Goal: Task Accomplishment & Management: Manage account settings

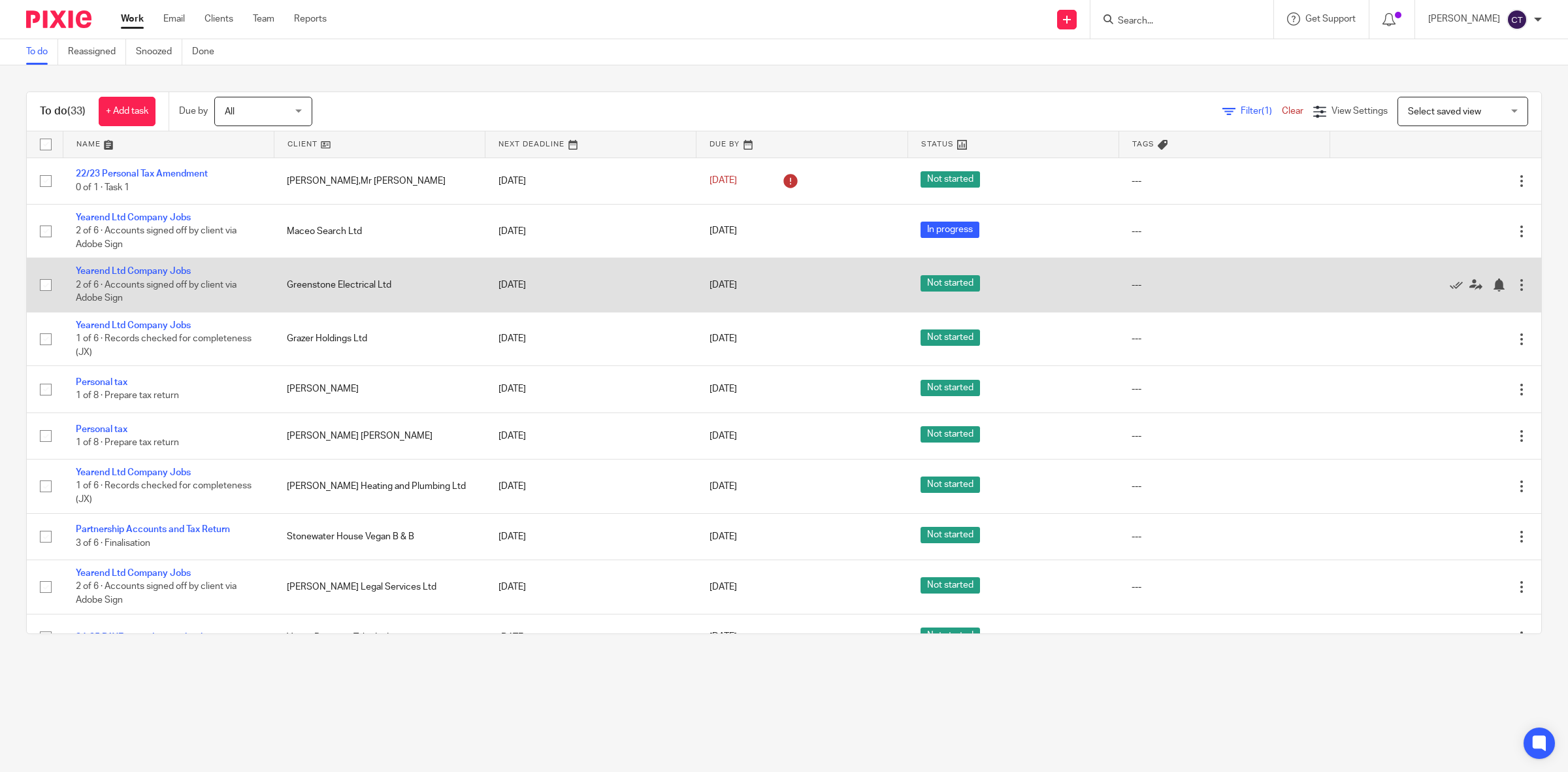
scroll to position [351, 0]
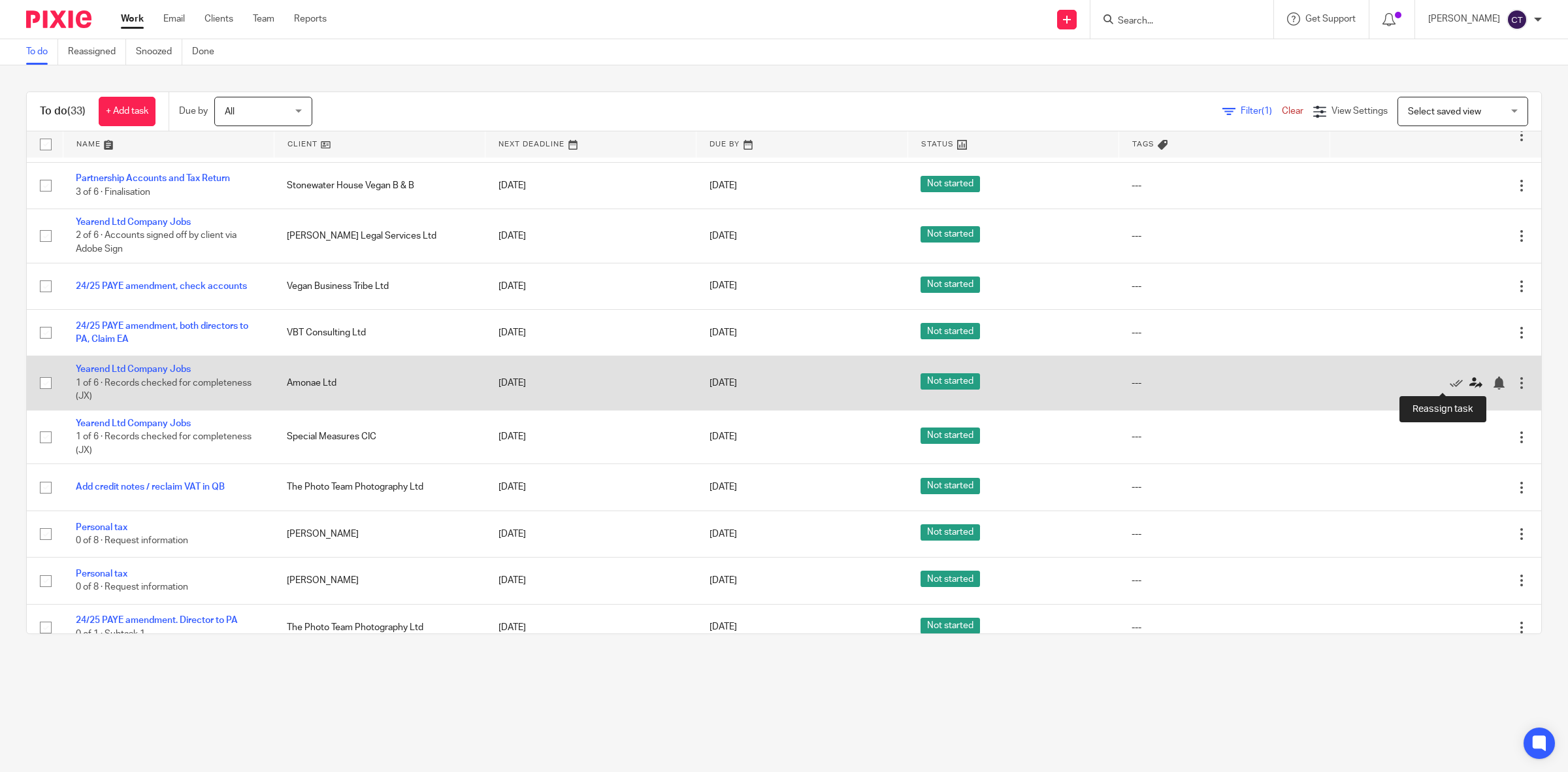
click at [1470, 377] on icon at bounding box center [1476, 383] width 13 height 13
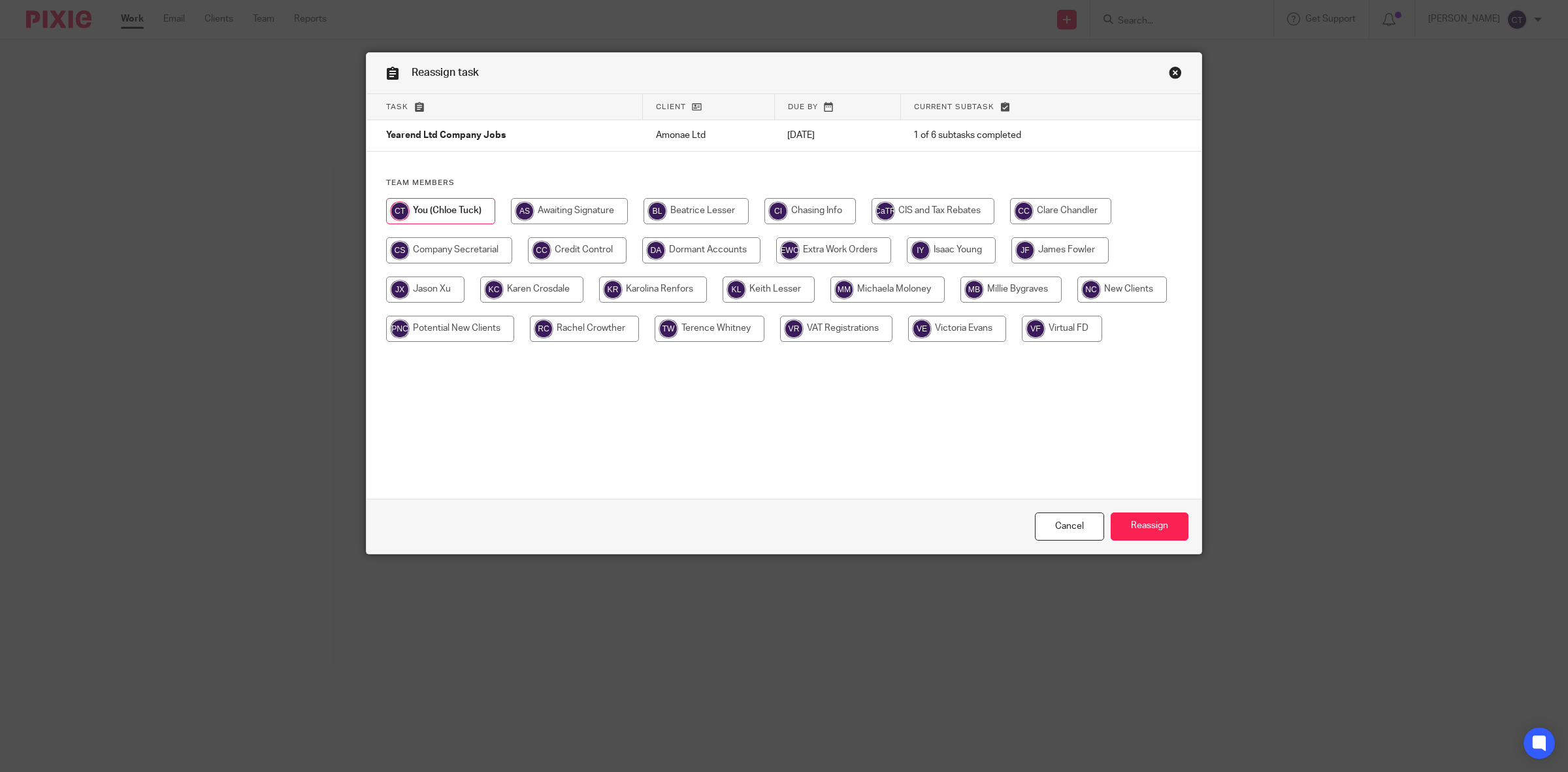
click at [427, 293] on input "radio" at bounding box center [425, 289] width 78 height 26
radio input "true"
click at [1160, 524] on input "Reassign" at bounding box center [1149, 526] width 78 height 29
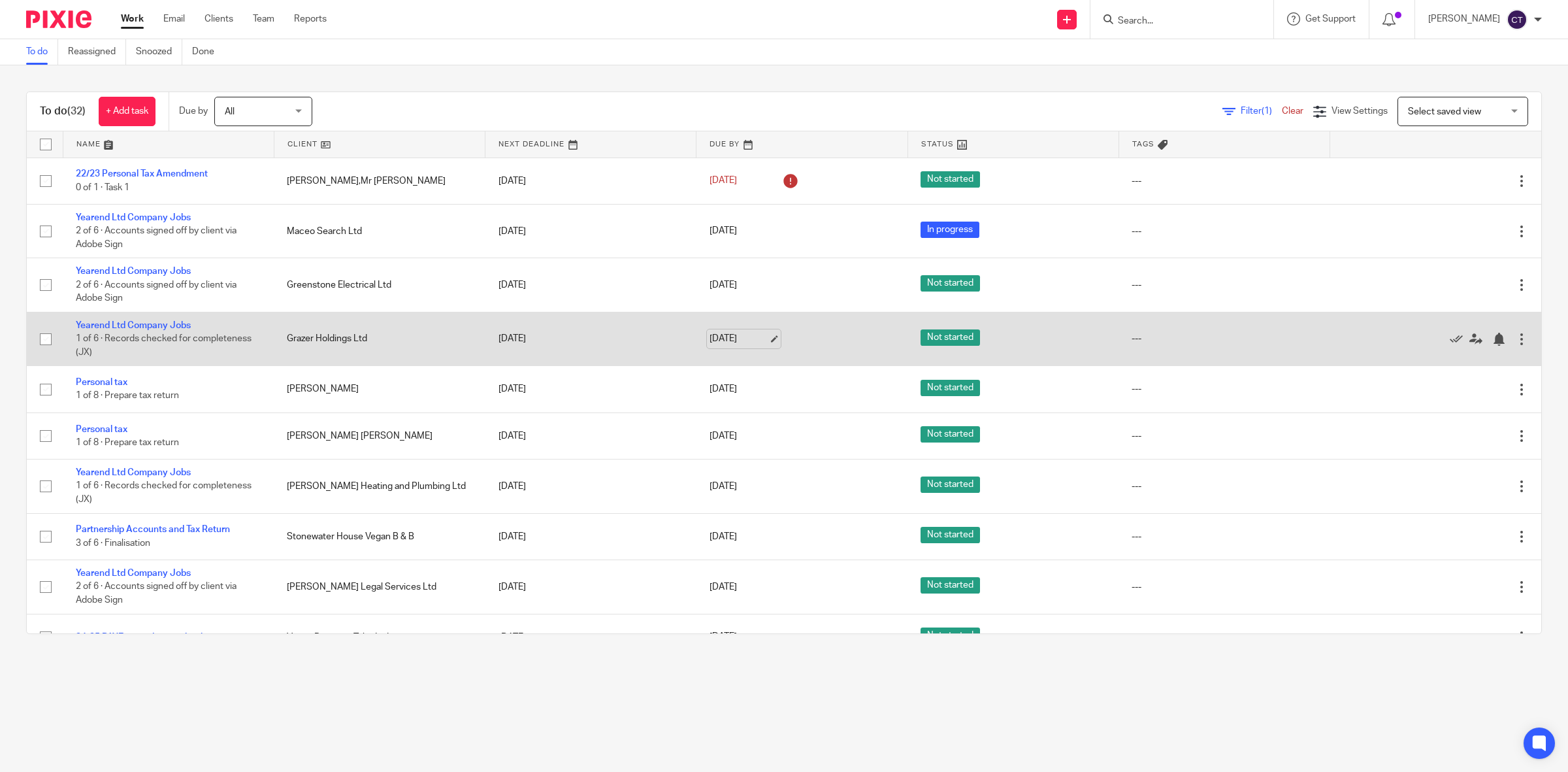
click at [737, 338] on link "[DATE]" at bounding box center [739, 339] width 59 height 14
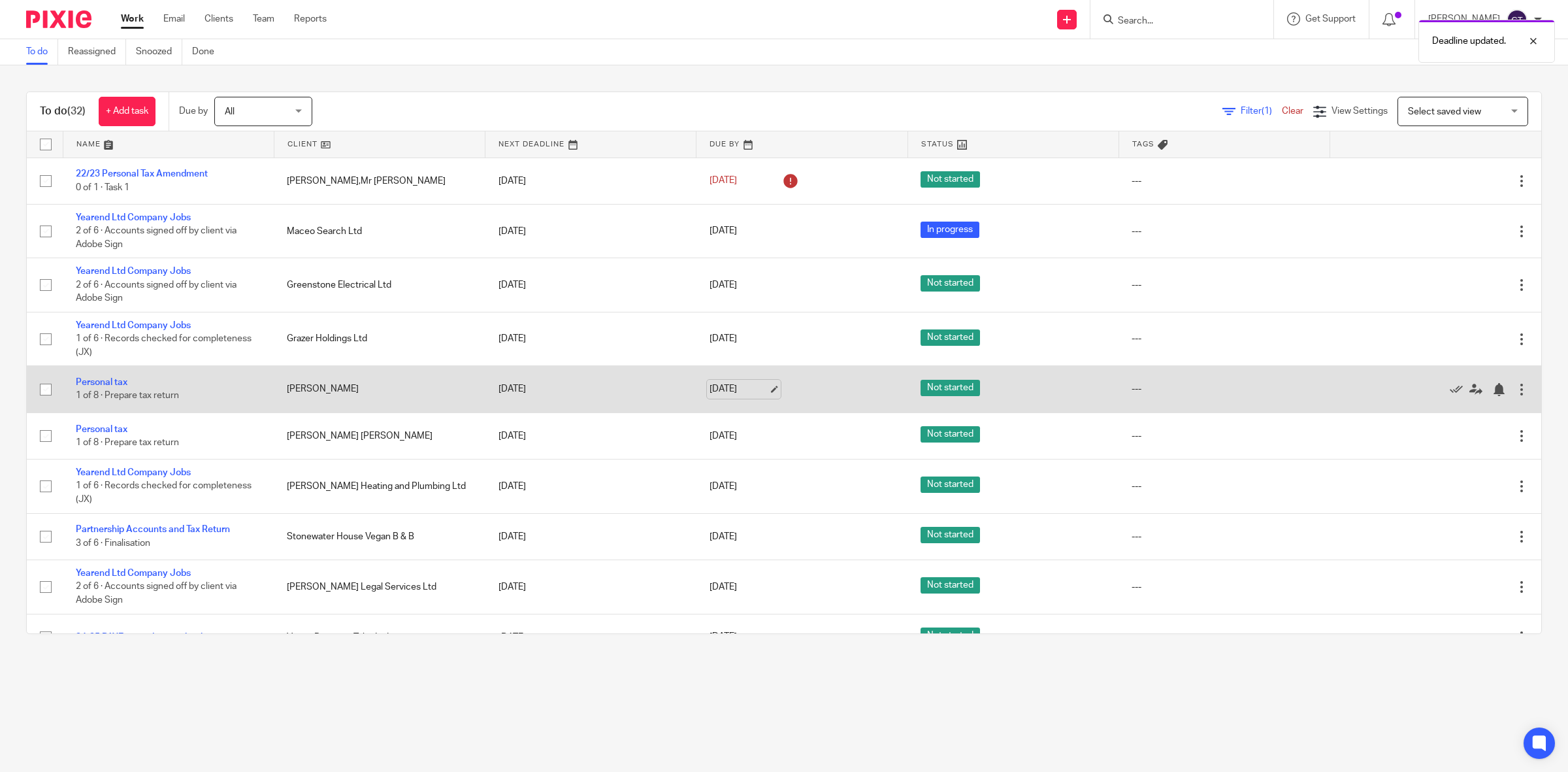
click at [747, 389] on link "[DATE]" at bounding box center [739, 388] width 59 height 14
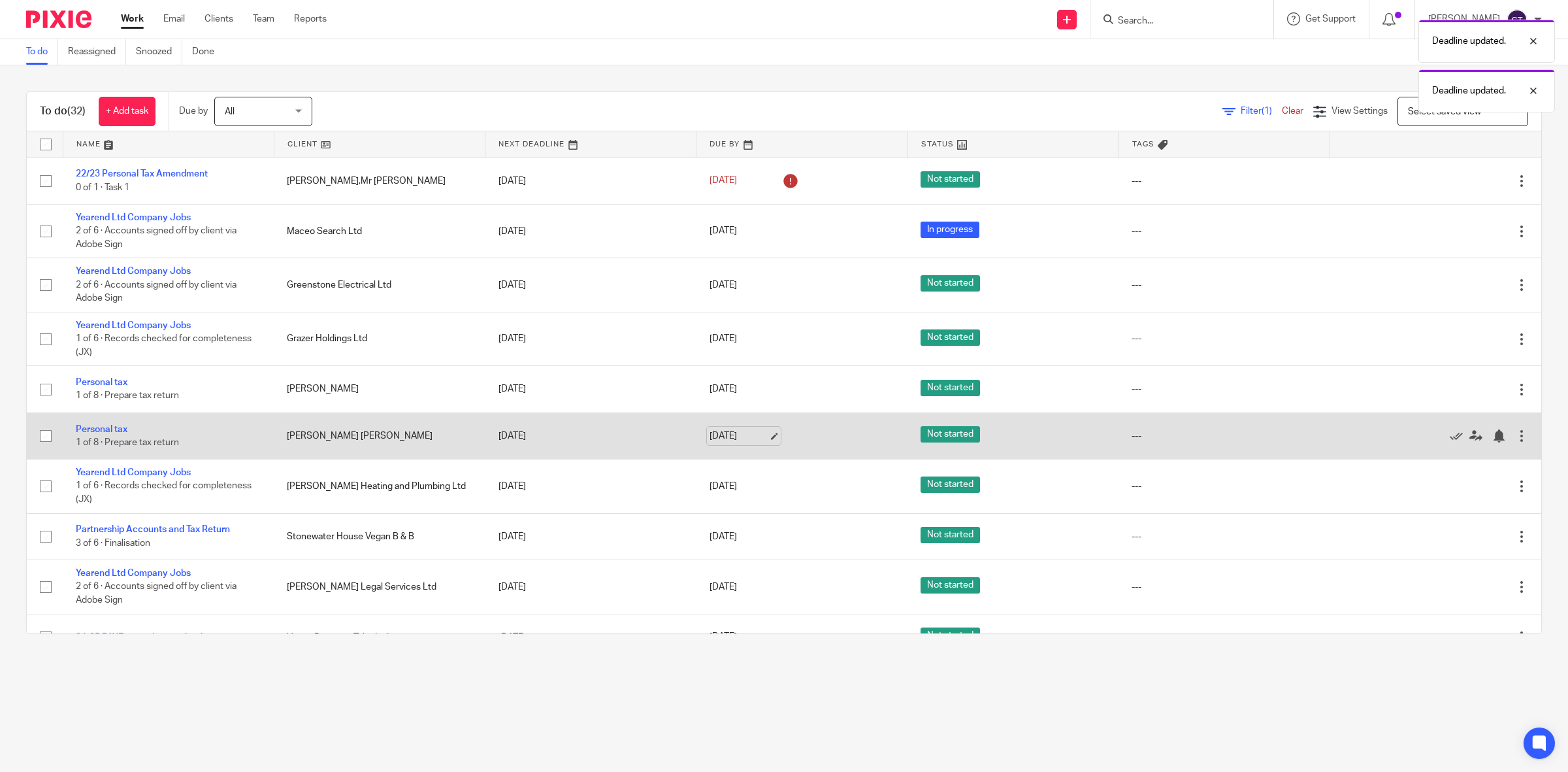
click at [732, 438] on link "19 Sep 2025" at bounding box center [739, 436] width 59 height 14
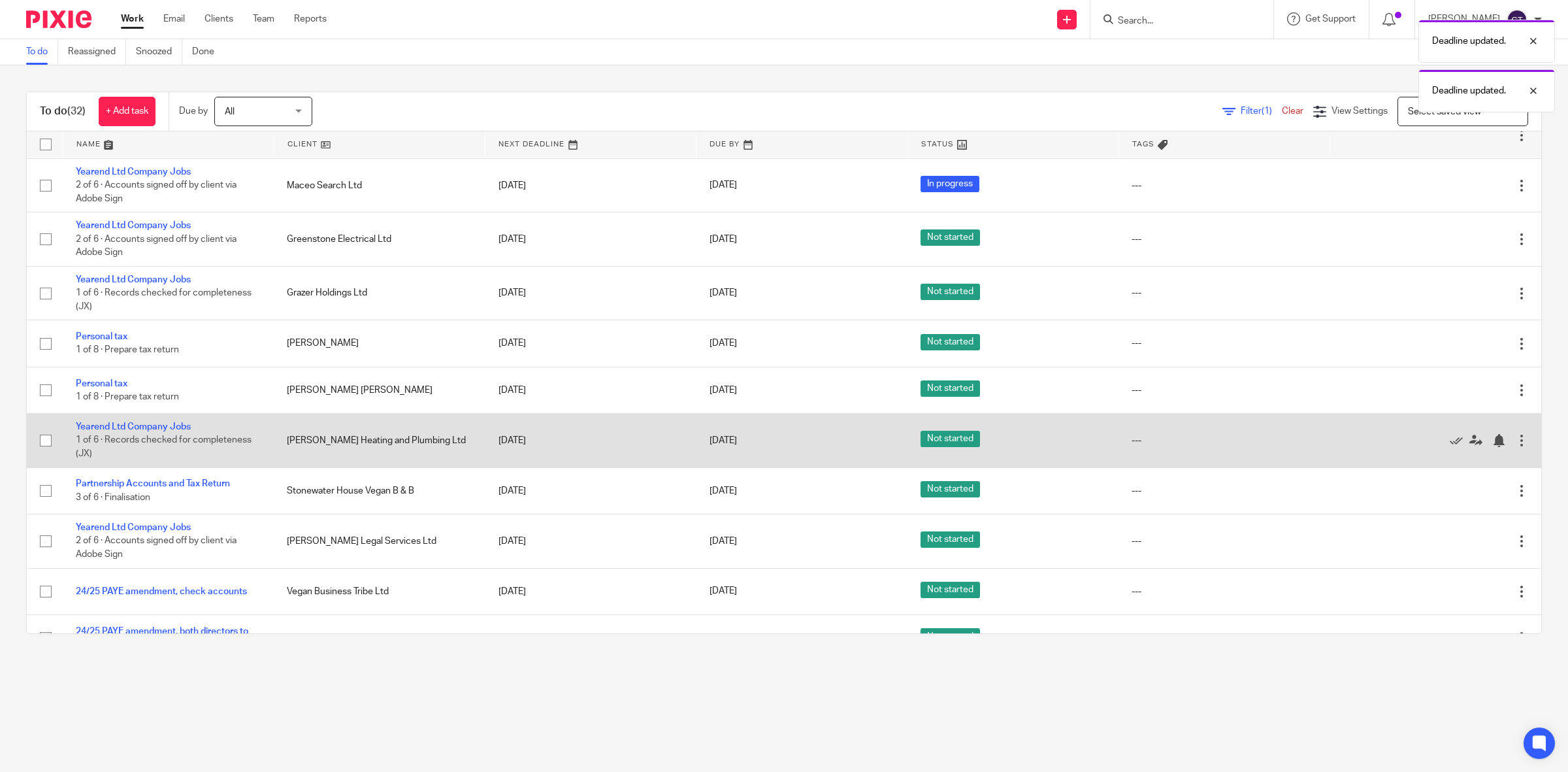
scroll to position [82, 0]
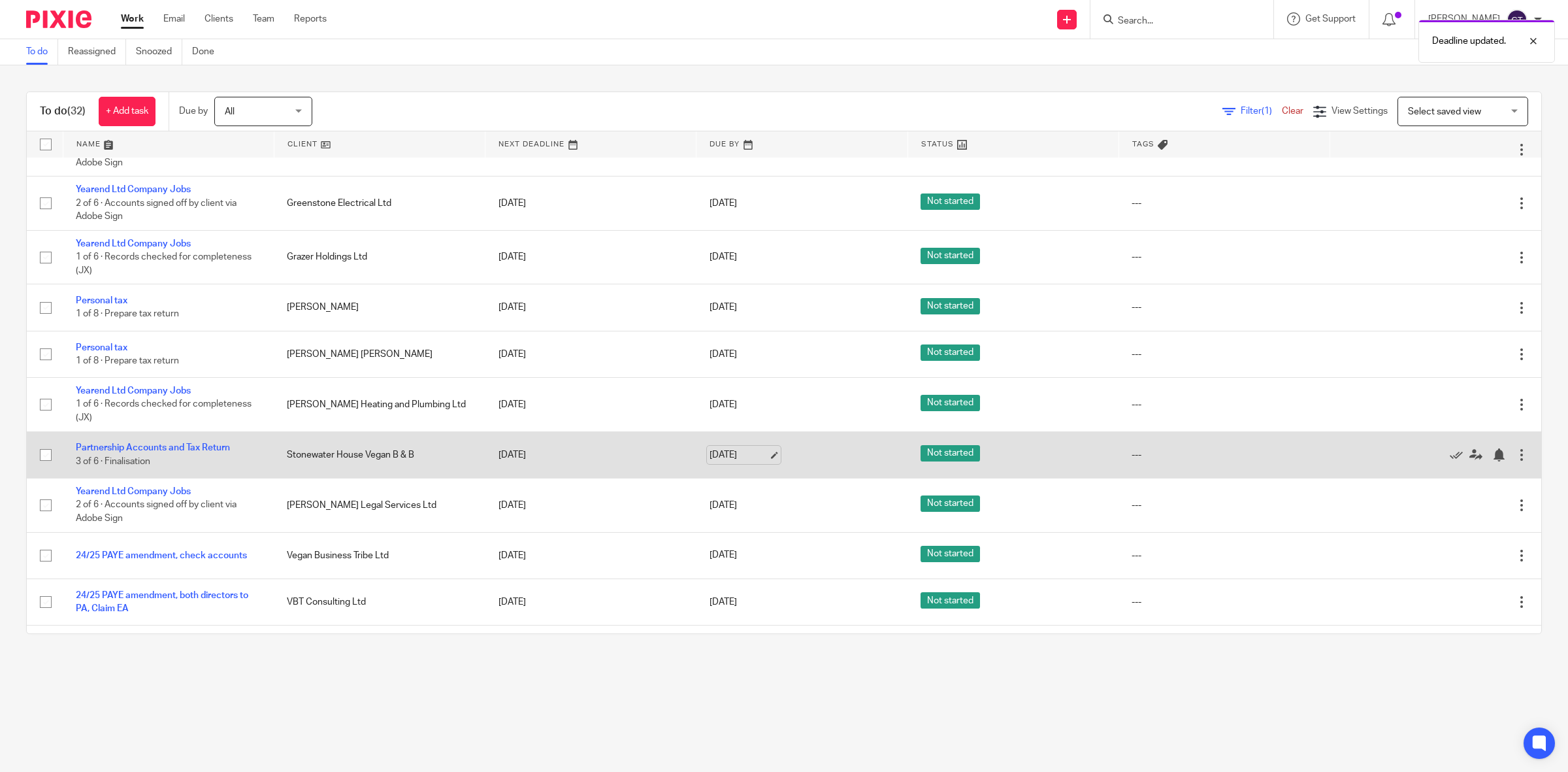
click at [722, 461] on link "19 Sep 2025" at bounding box center [739, 455] width 59 height 14
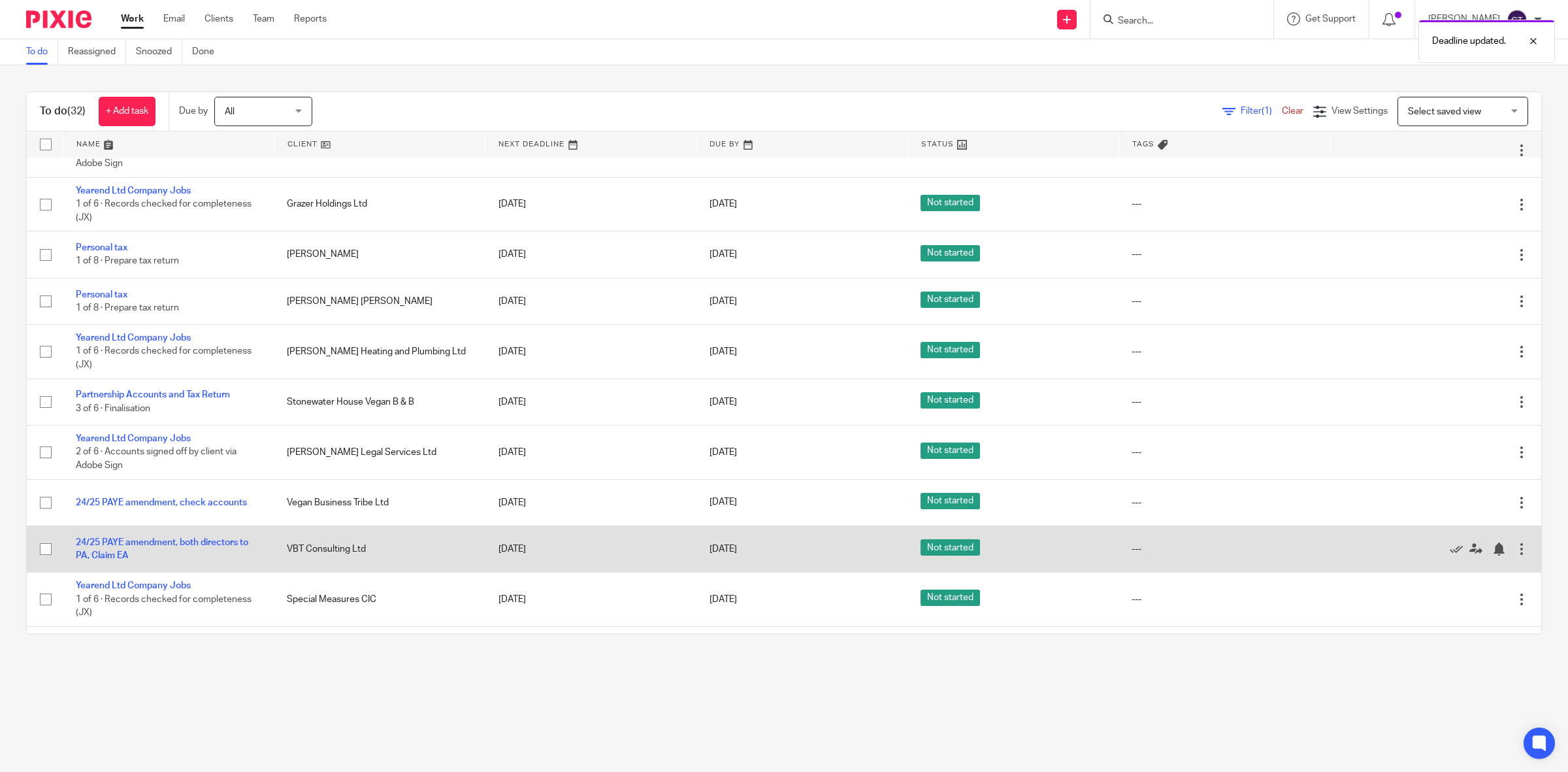
scroll to position [164, 0]
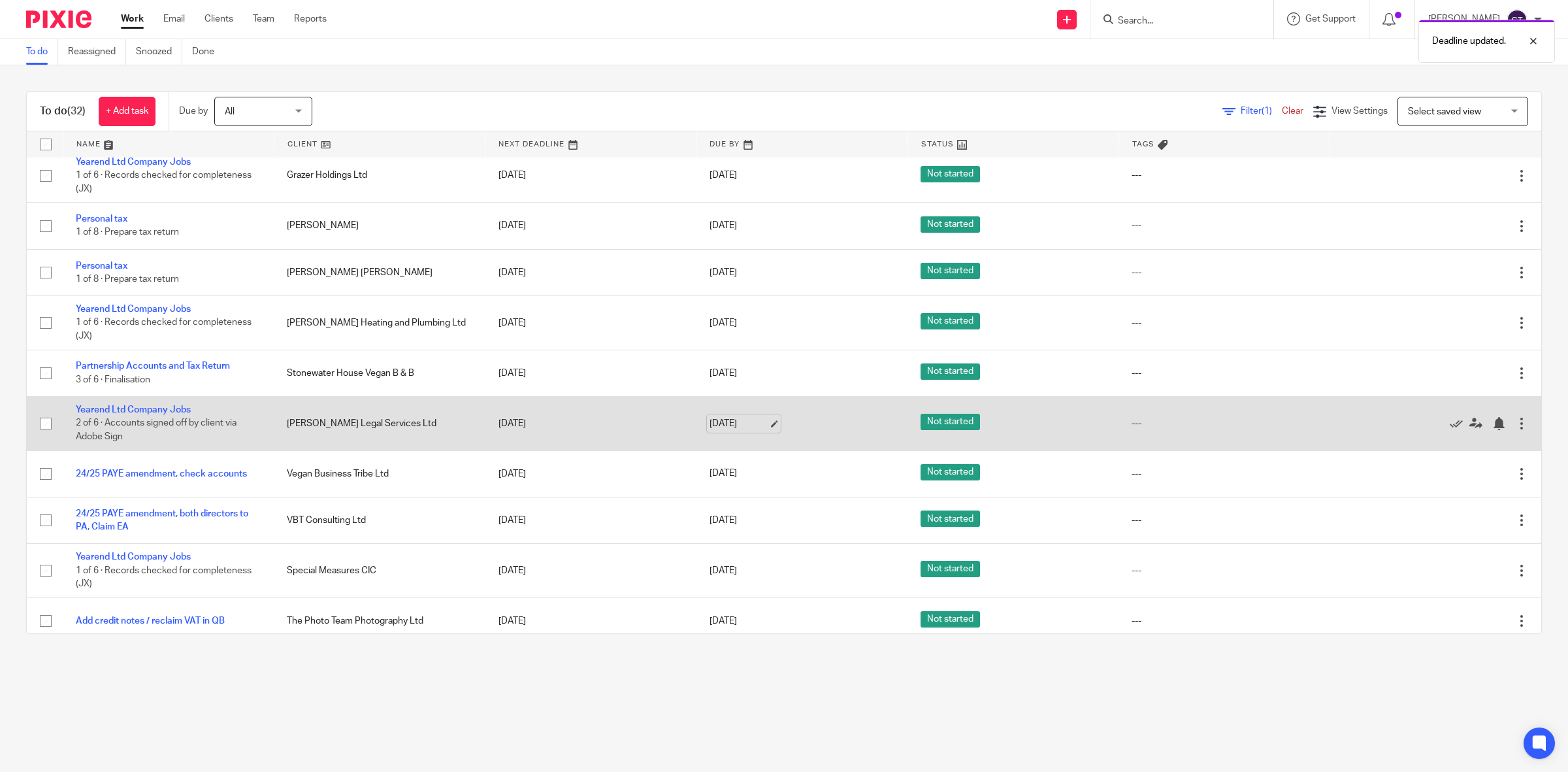
click at [745, 425] on link "19 Sep 2025" at bounding box center [739, 423] width 59 height 14
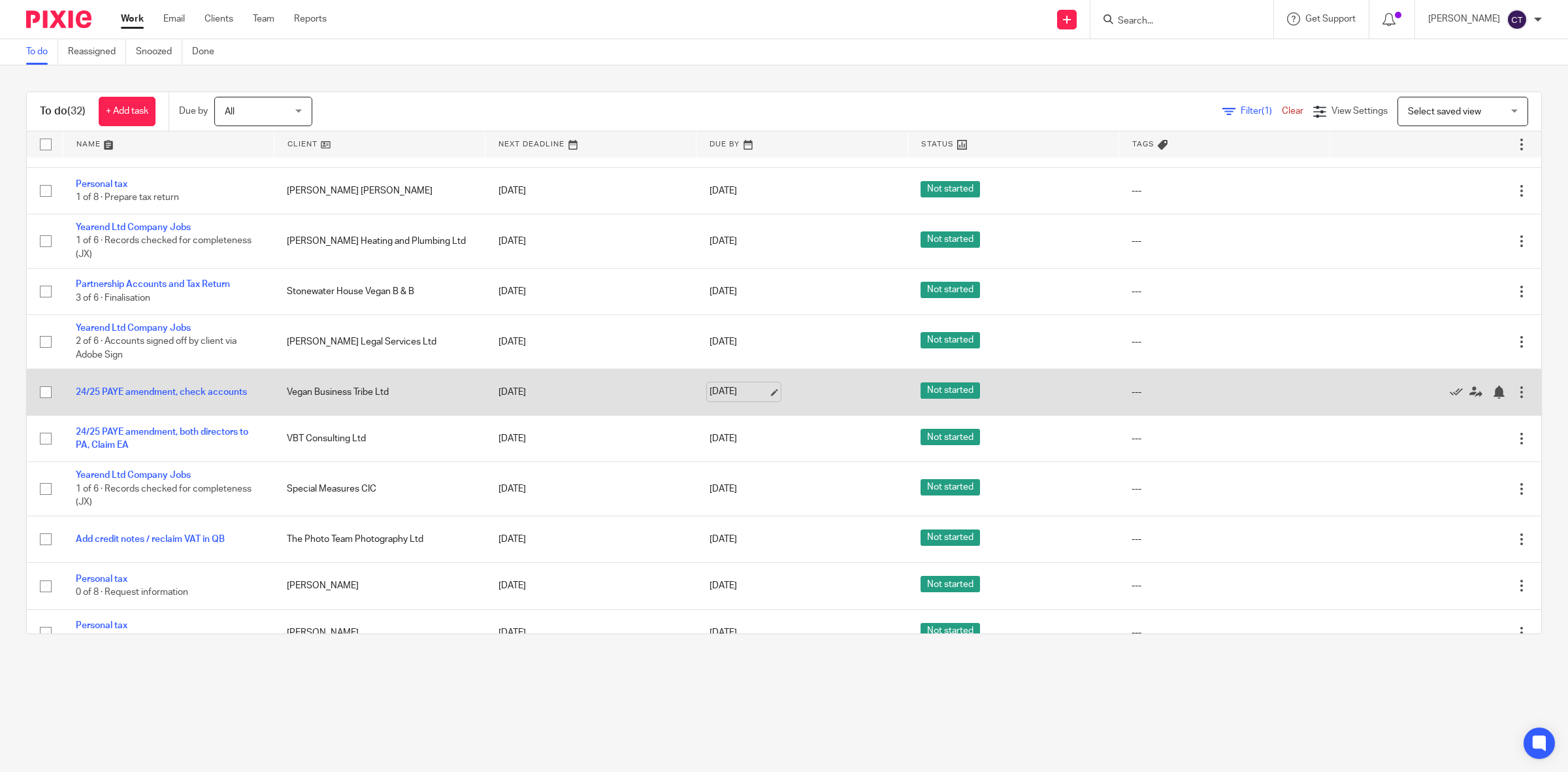
click at [748, 393] on link "19 Sep 2025" at bounding box center [739, 391] width 59 height 14
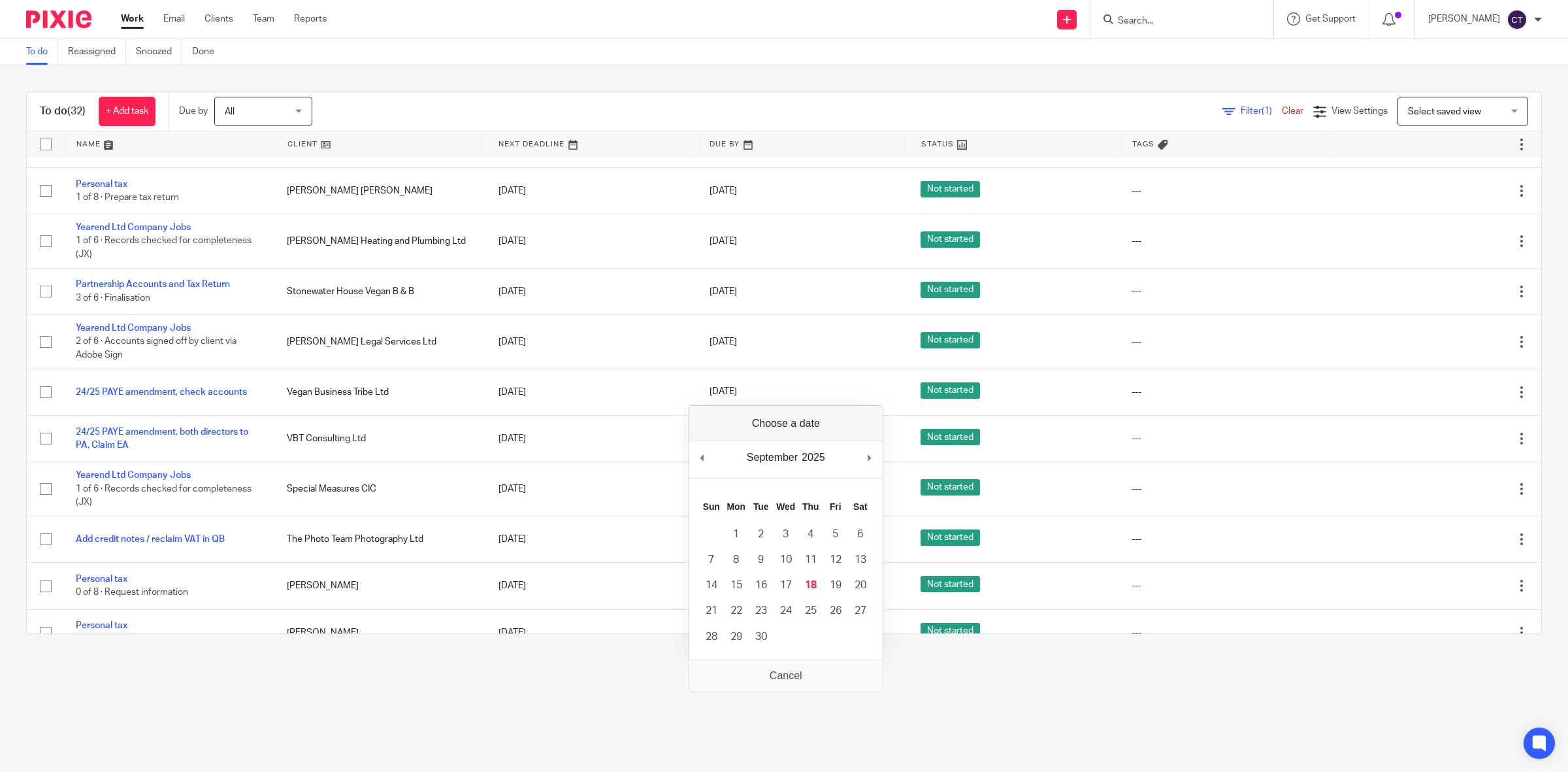
click at [778, 430] on div "September January February March April May June July August September October N…" at bounding box center [786, 532] width 195 height 255
click at [721, 44] on div "To do Reassigned Snoozed Done" at bounding box center [784, 52] width 1568 height 26
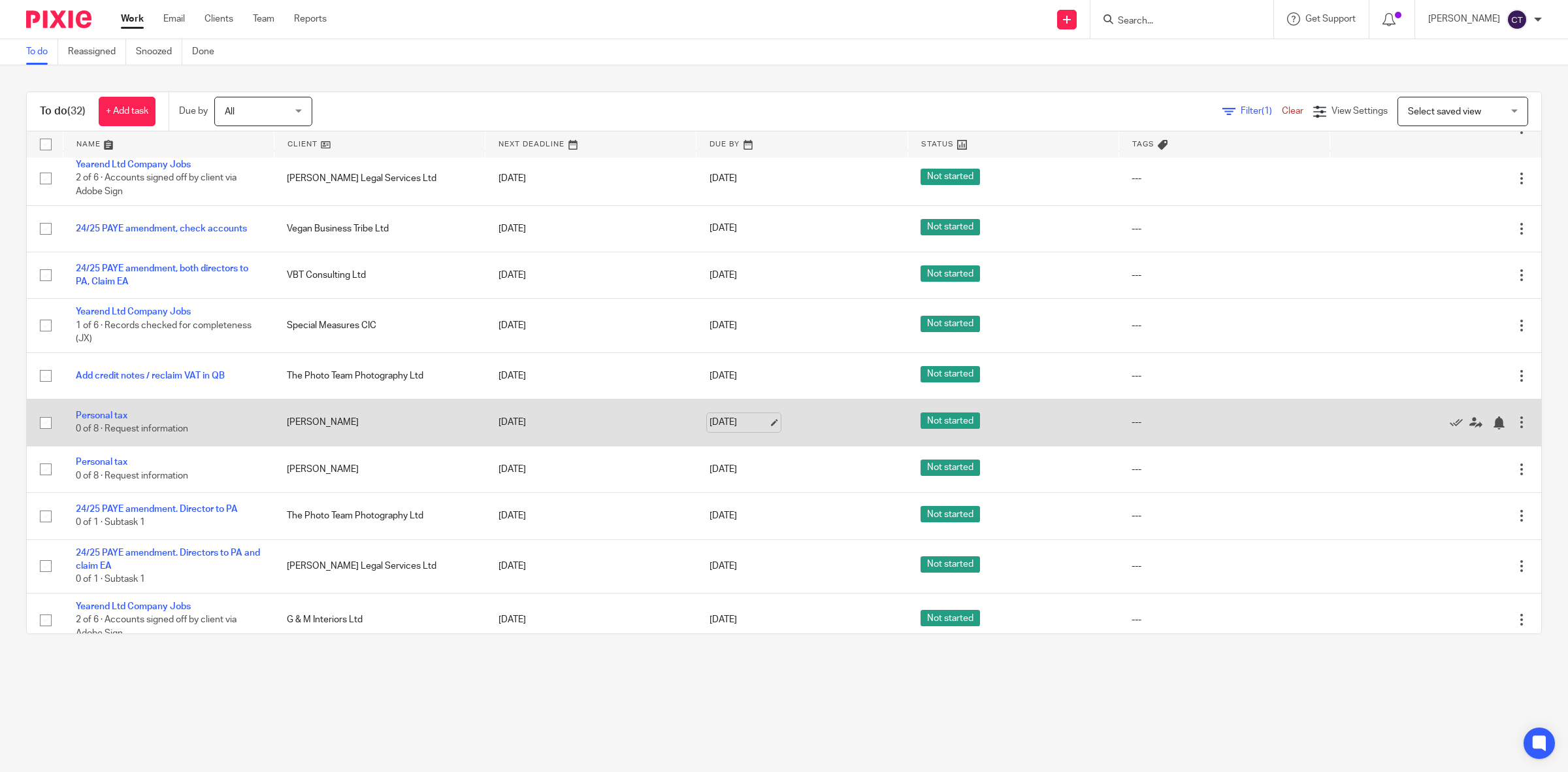
scroll to position [490, 0]
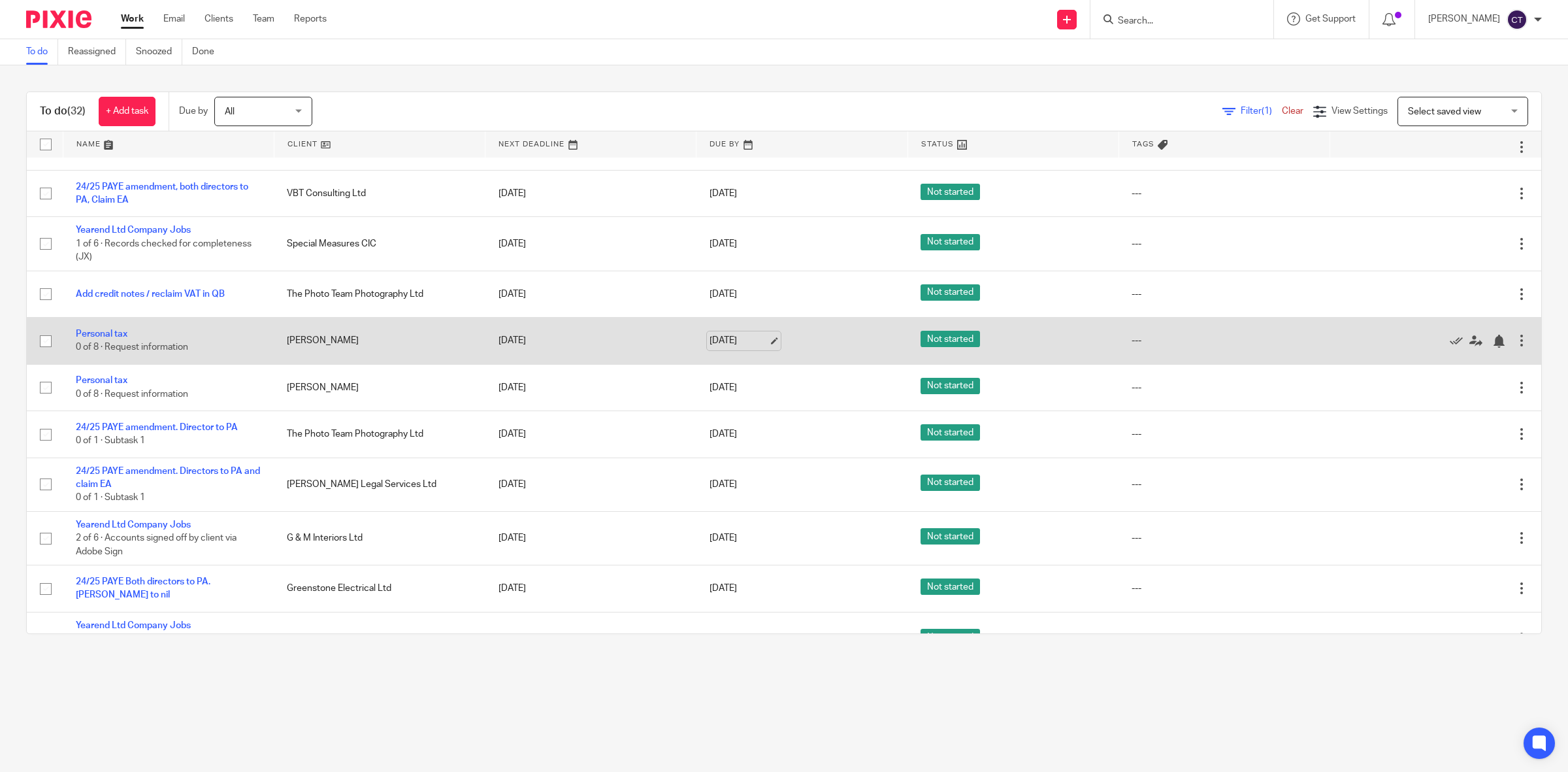
click at [744, 338] on link "20 Sep 2025" at bounding box center [739, 340] width 59 height 14
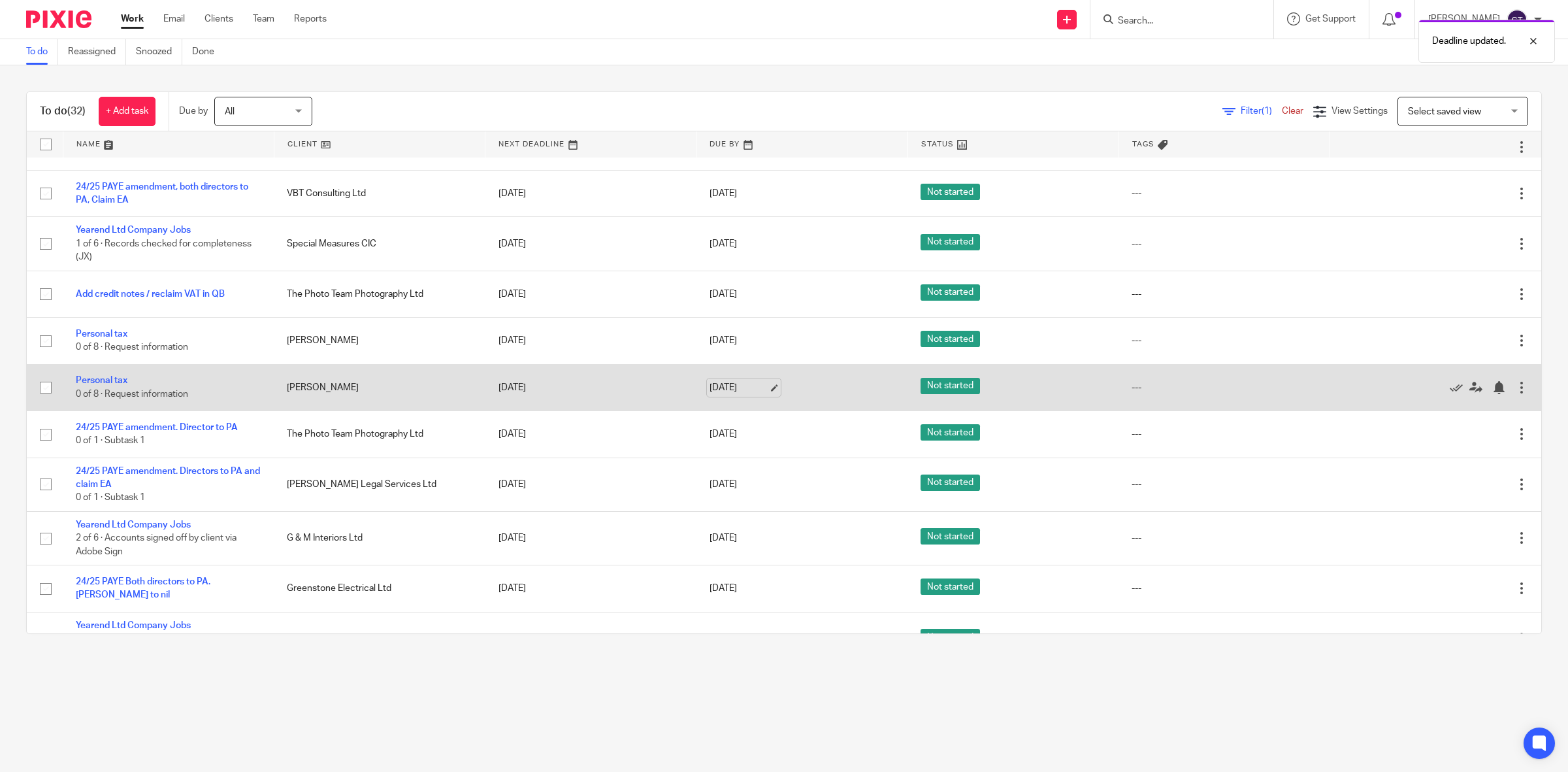
click at [730, 381] on link "20 Sep 2025" at bounding box center [739, 387] width 59 height 14
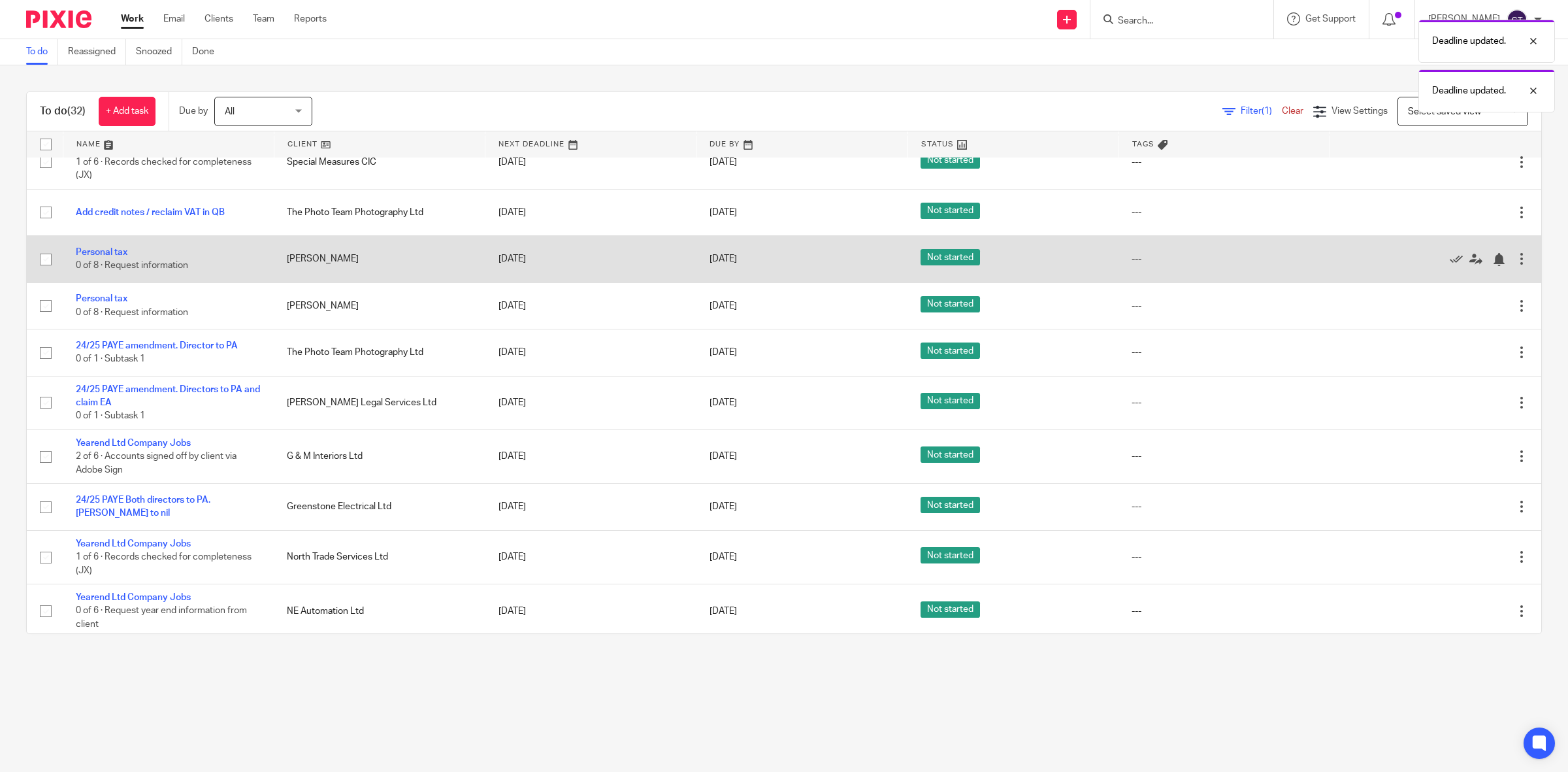
scroll to position [653, 0]
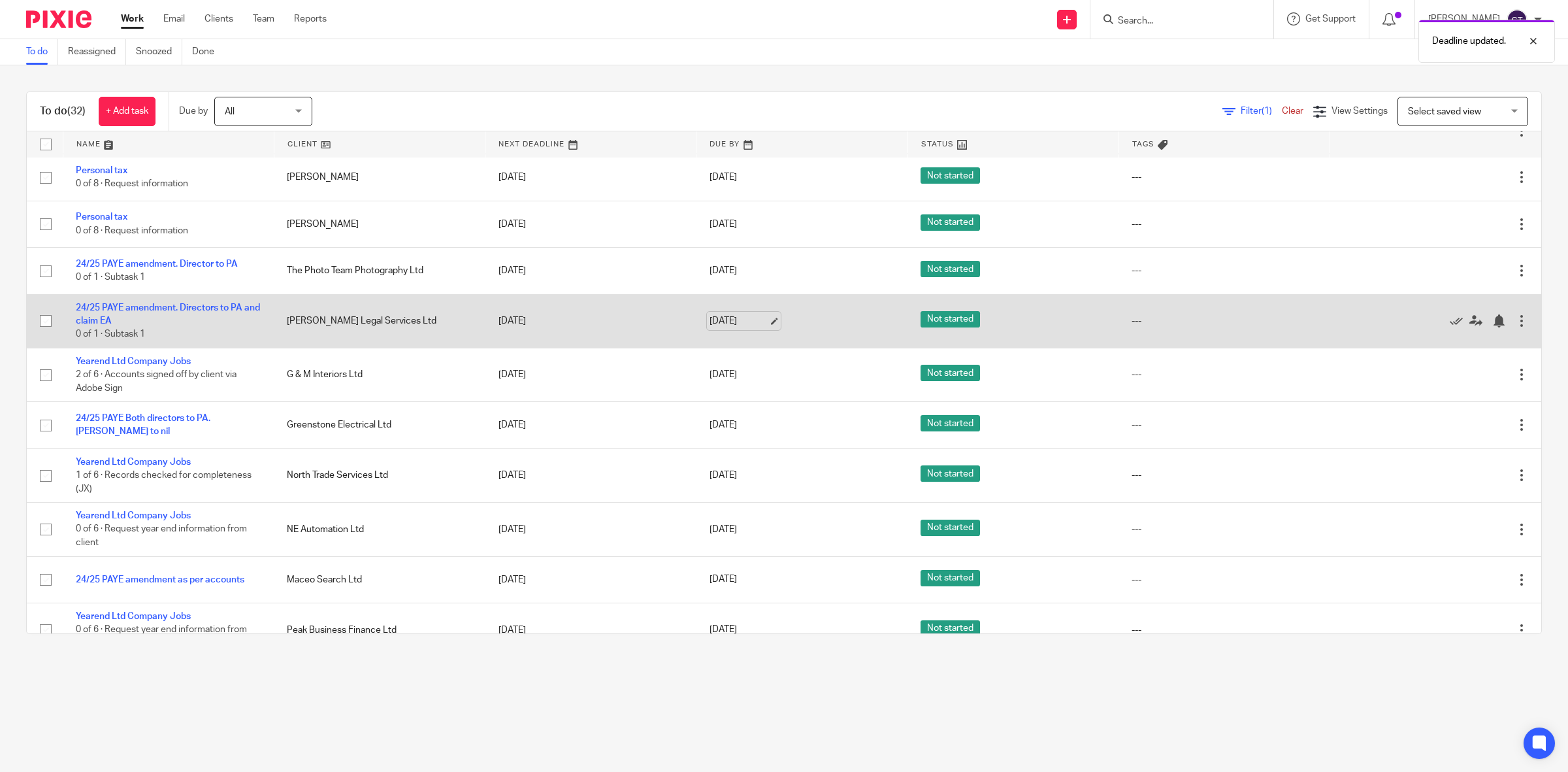
click at [738, 316] on link "26 Sep 2025" at bounding box center [739, 321] width 59 height 14
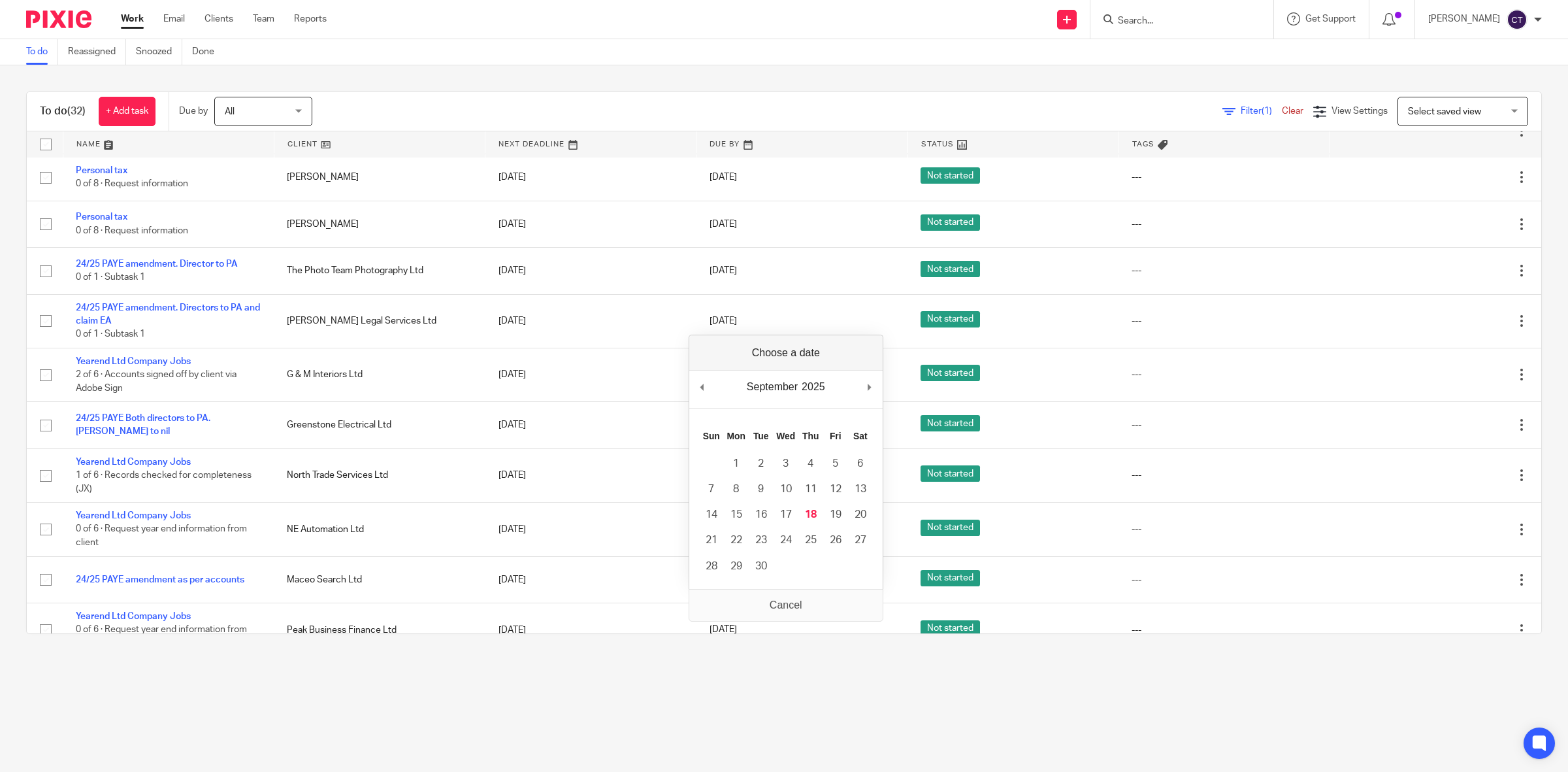
click at [867, 386] on div "September January February March April May June July August September October N…" at bounding box center [786, 389] width 193 height 37
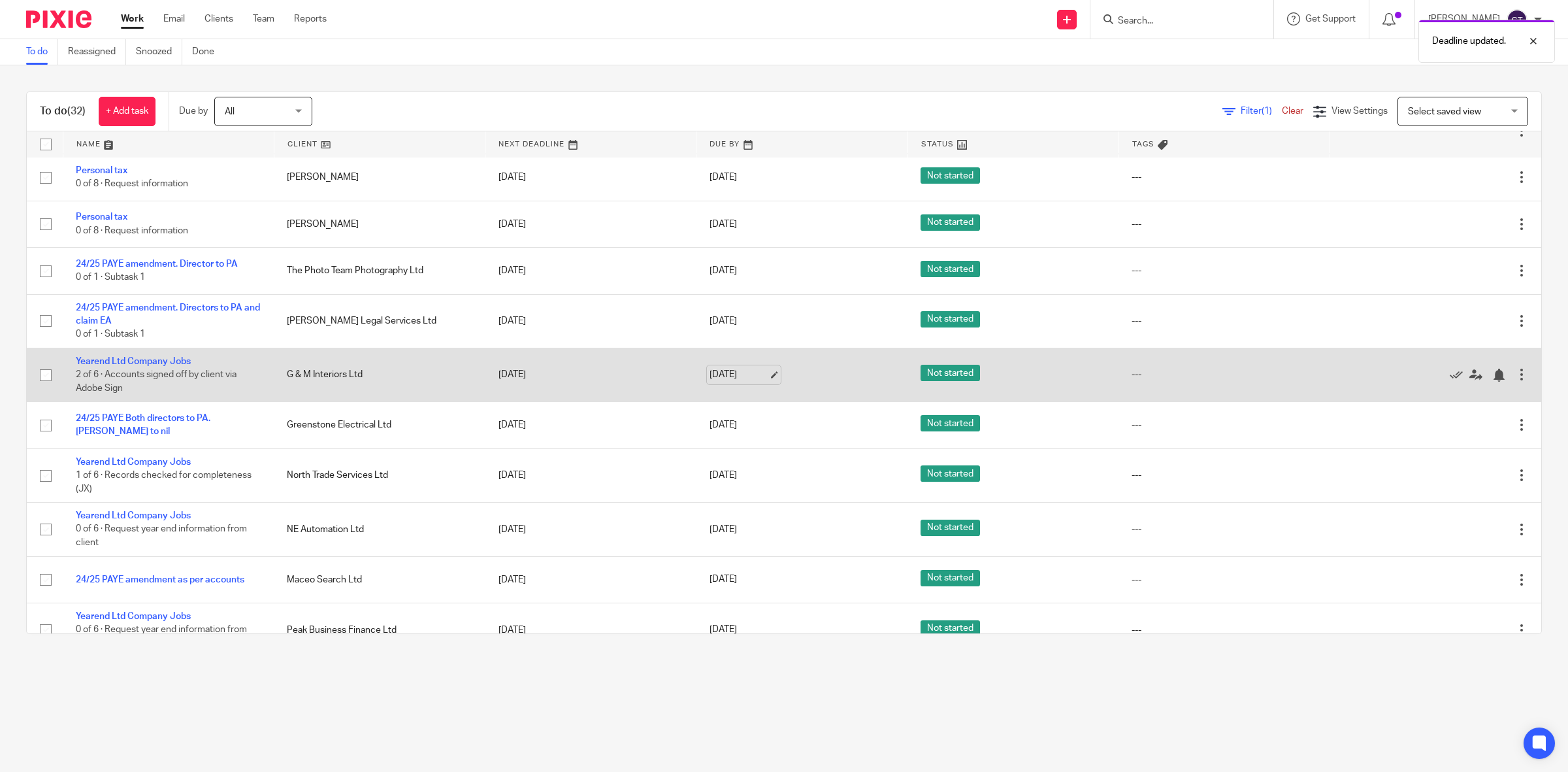
click at [748, 373] on link "26 Sep 2025" at bounding box center [739, 374] width 59 height 14
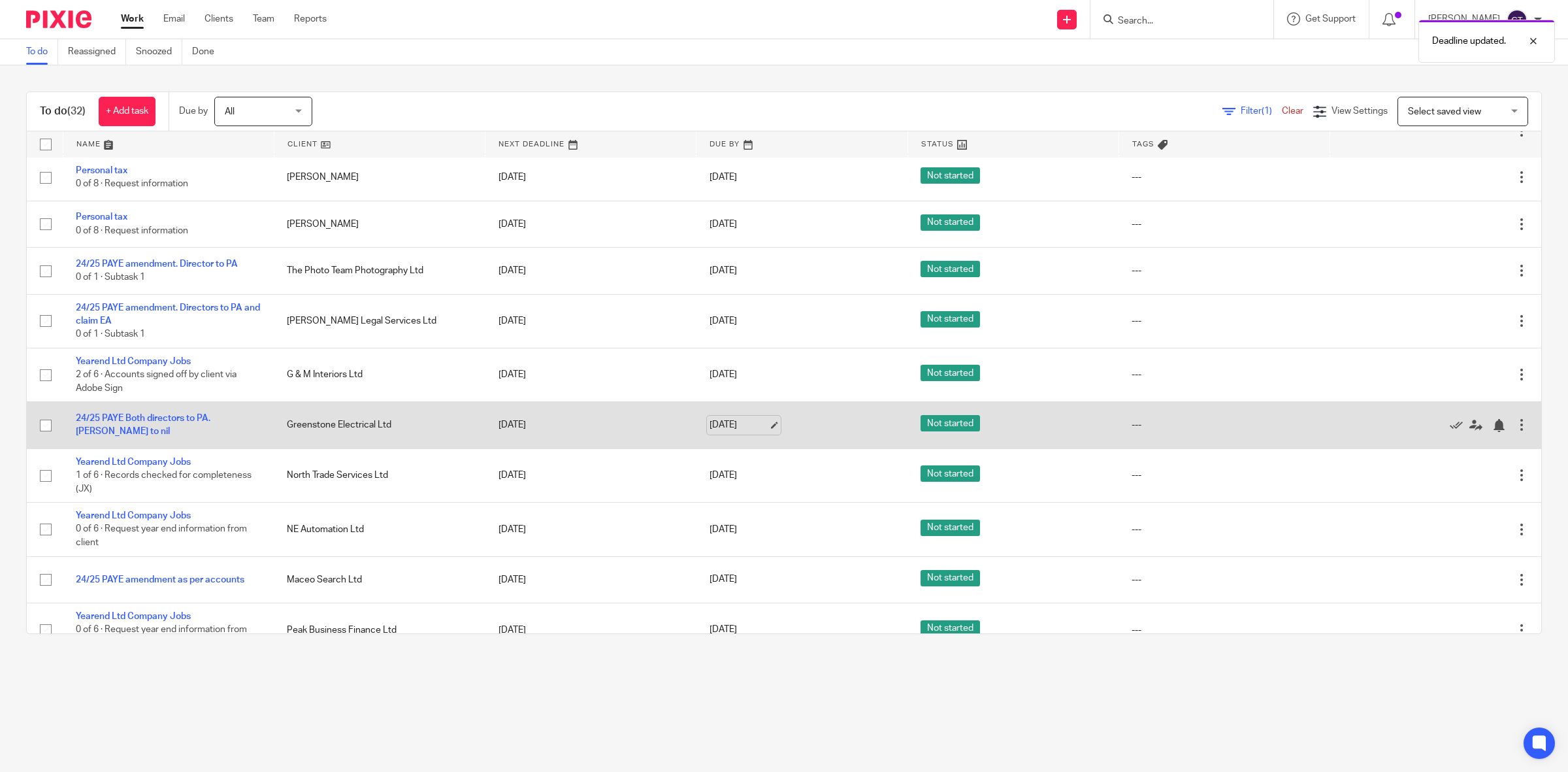
click at [722, 428] on link "26 Sep 2025" at bounding box center [739, 424] width 59 height 14
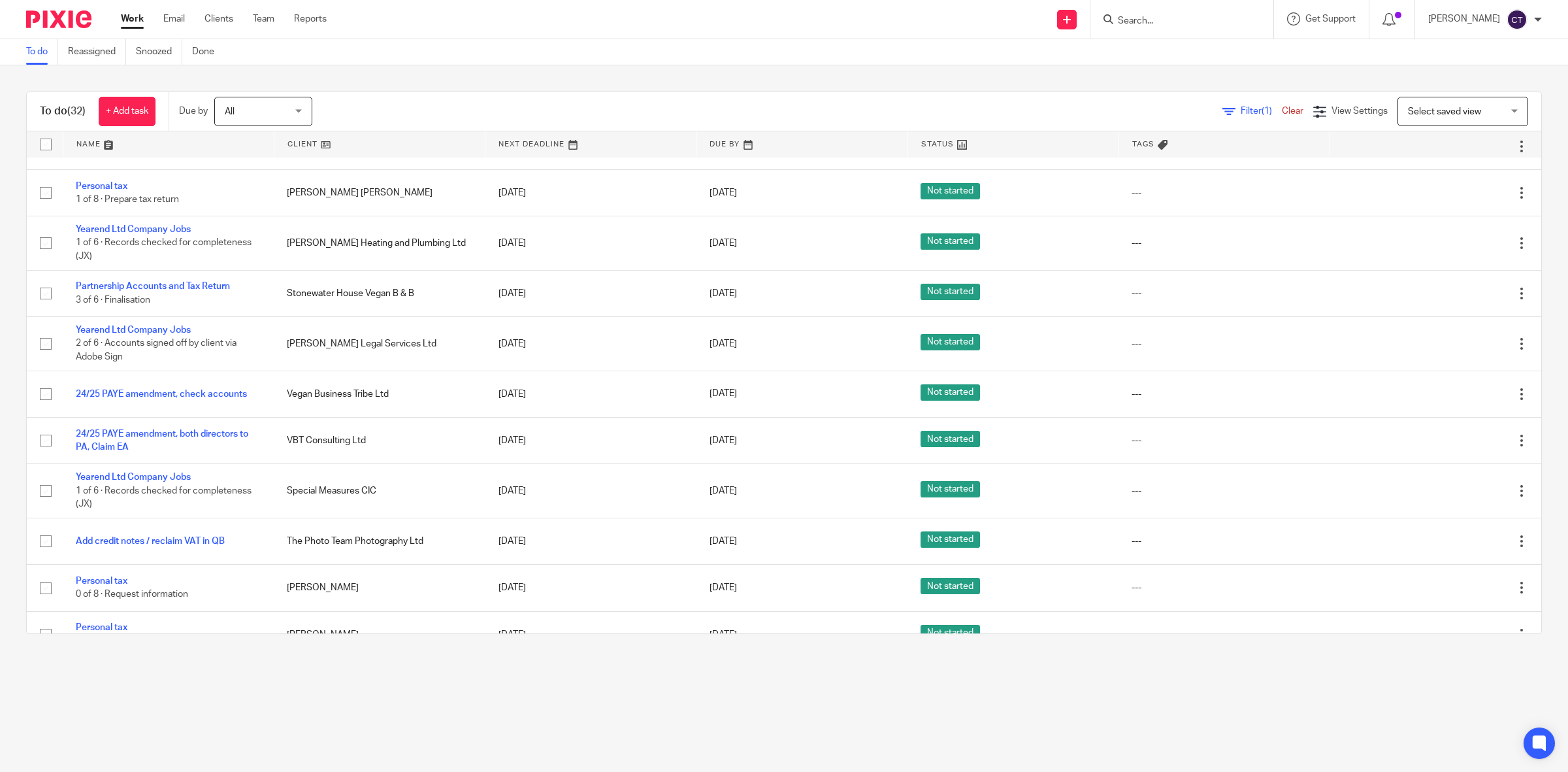
scroll to position [0, 0]
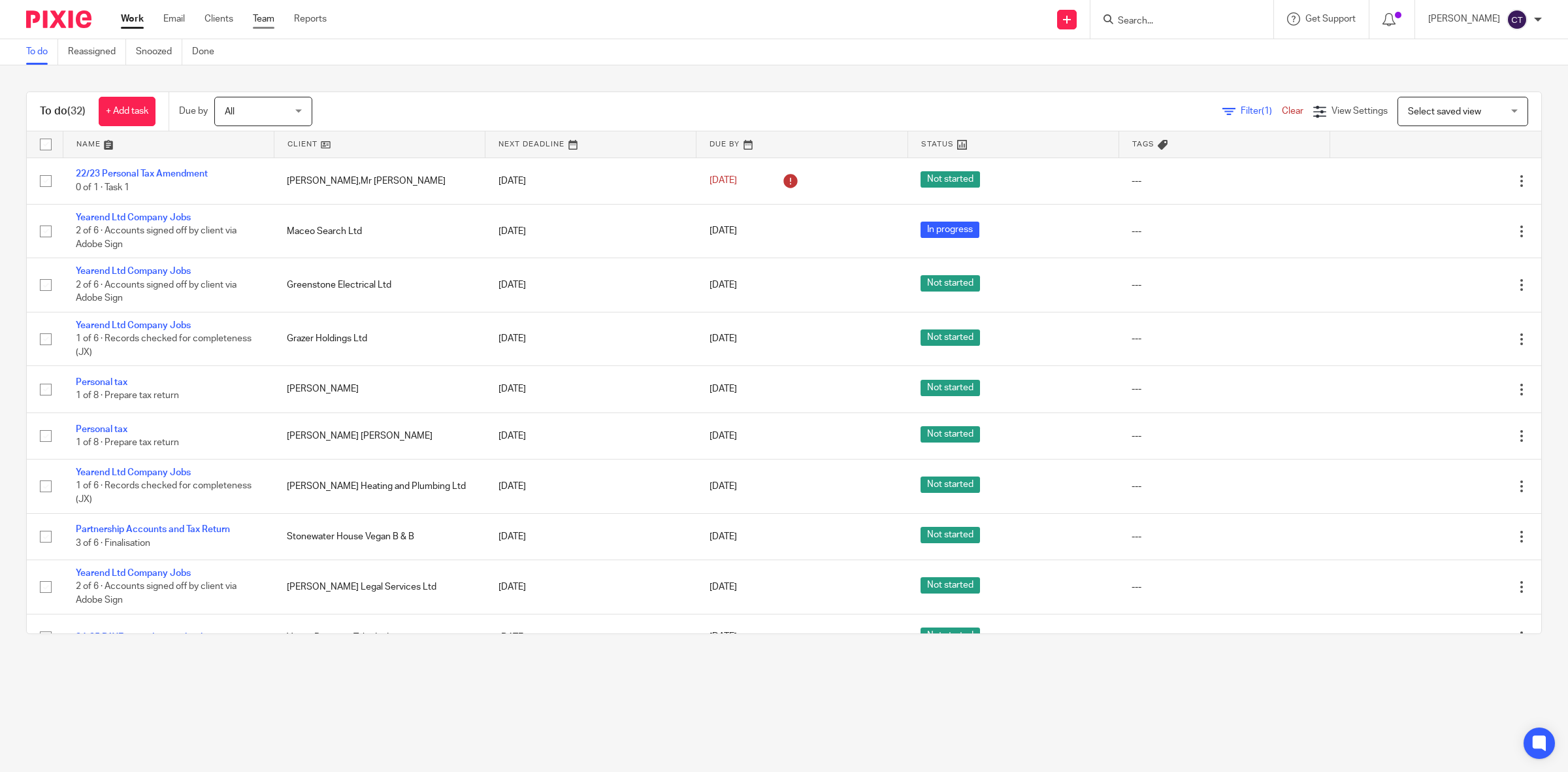
click at [256, 20] on link "Team" at bounding box center [263, 18] width 21 height 13
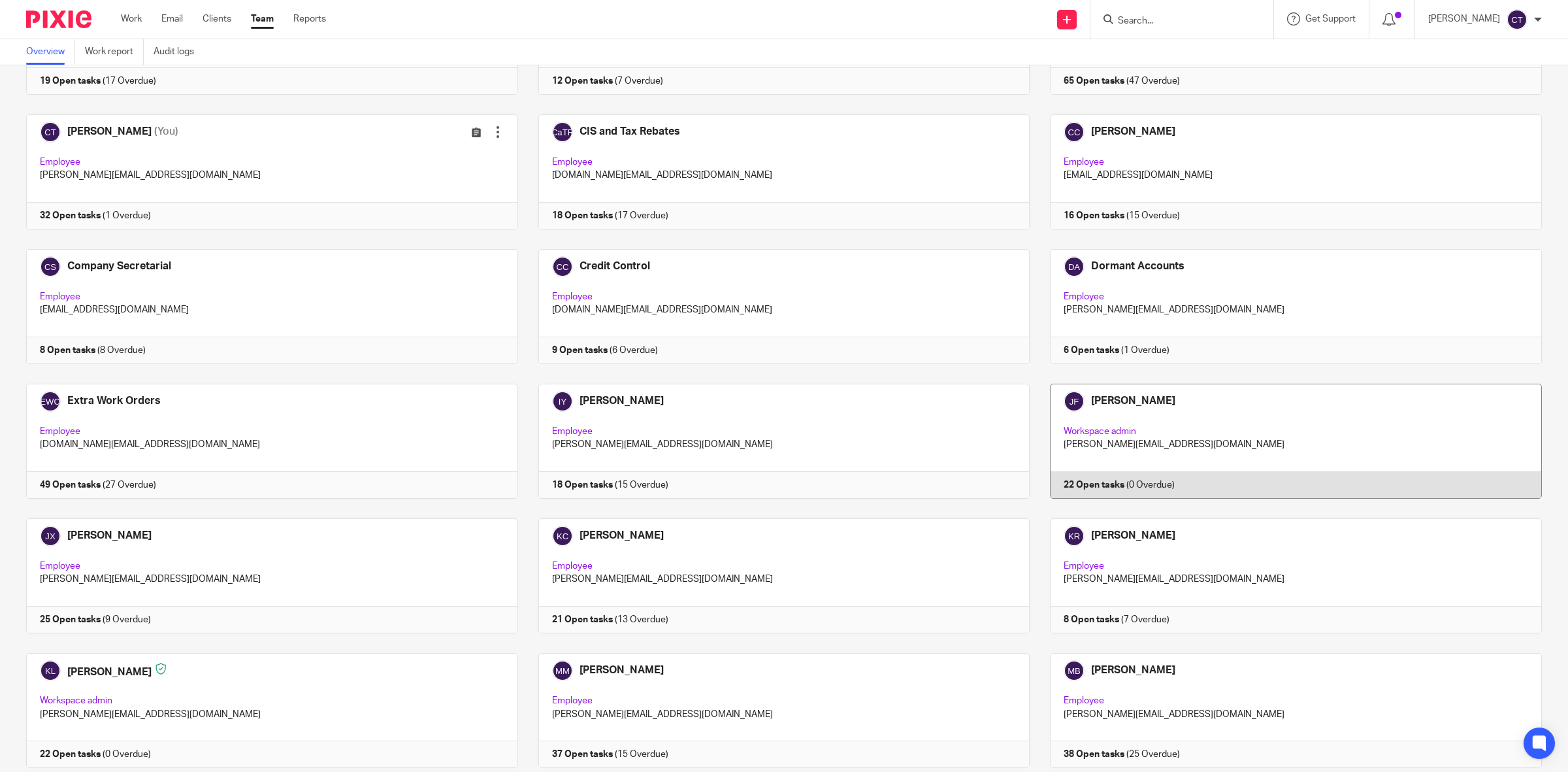
scroll to position [164, 0]
click at [1164, 448] on link at bounding box center [1286, 438] width 513 height 115
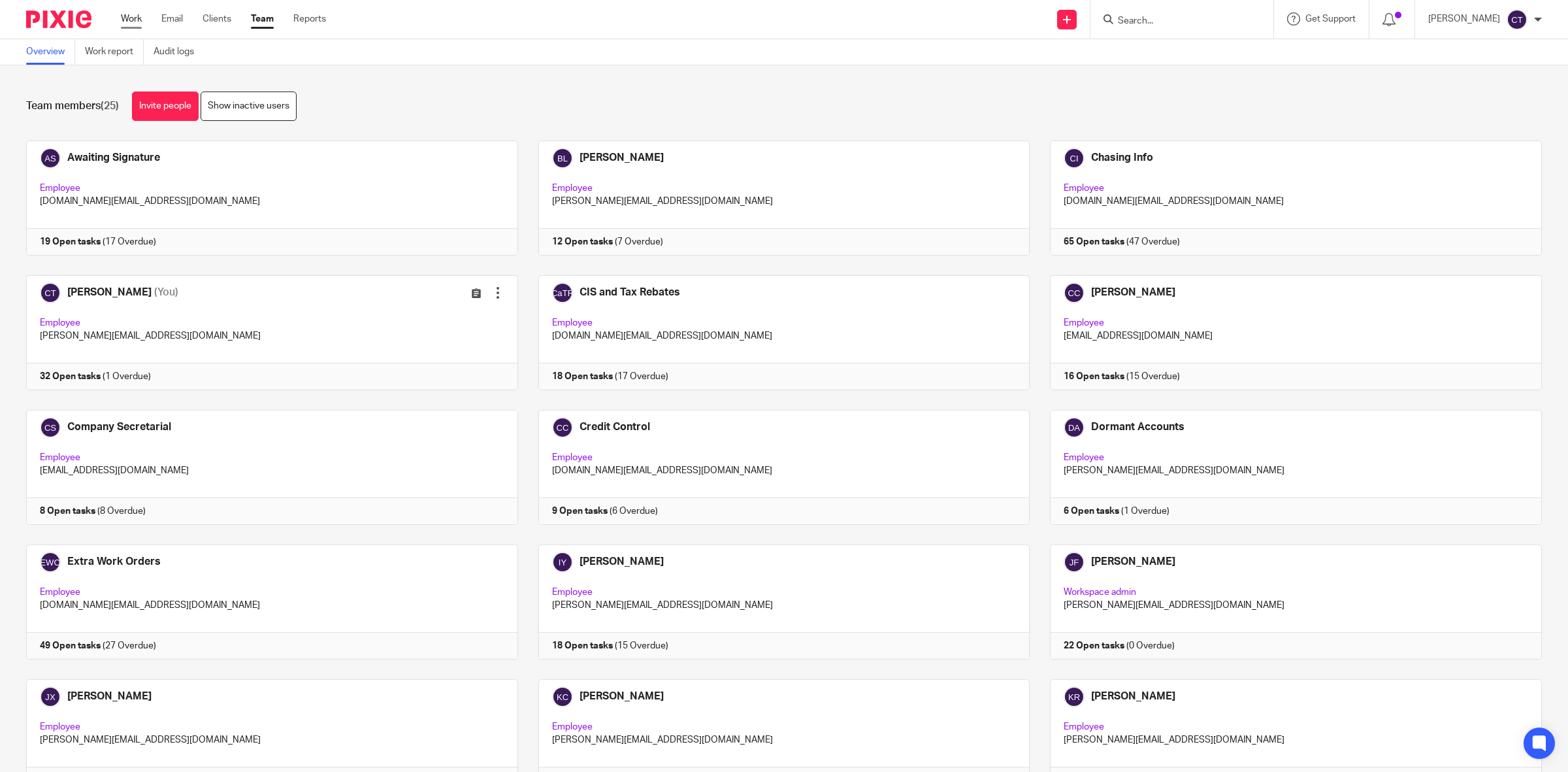
click at [133, 15] on link "Work" at bounding box center [131, 18] width 21 height 13
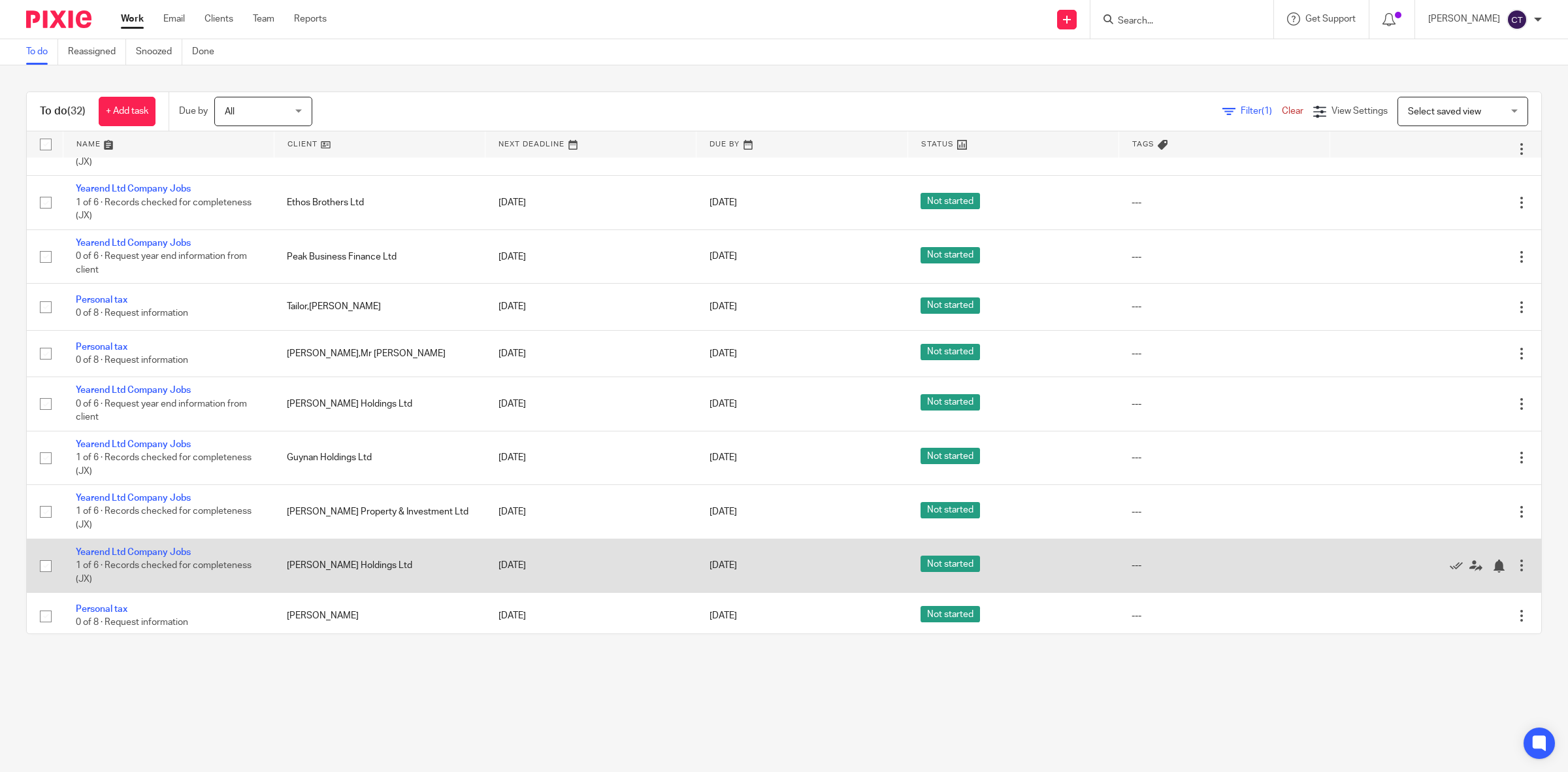
scroll to position [1139, 0]
